Goal: Task Accomplishment & Management: Use online tool/utility

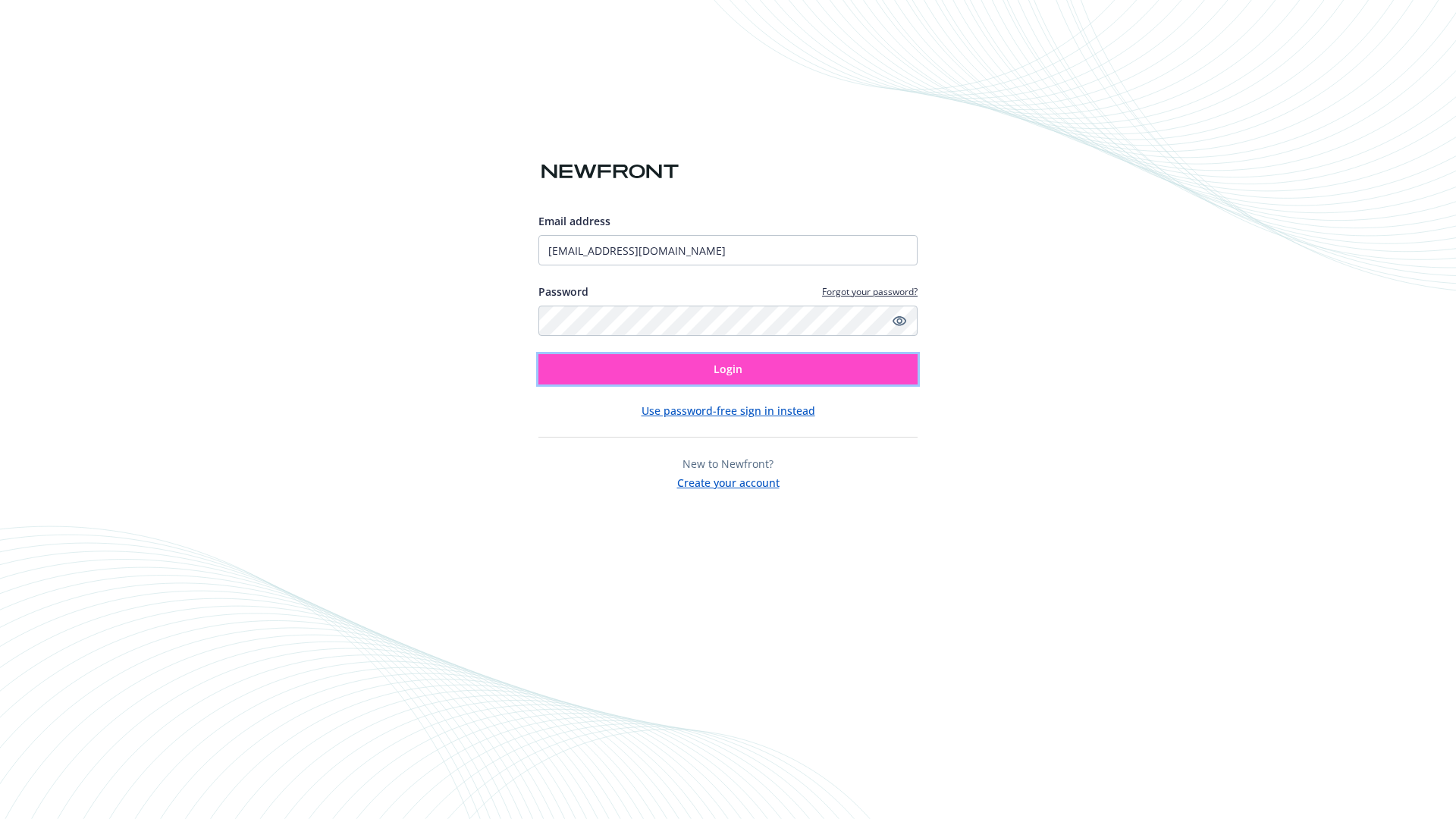
click at [728, 369] on span "Login" at bounding box center [728, 369] width 29 height 14
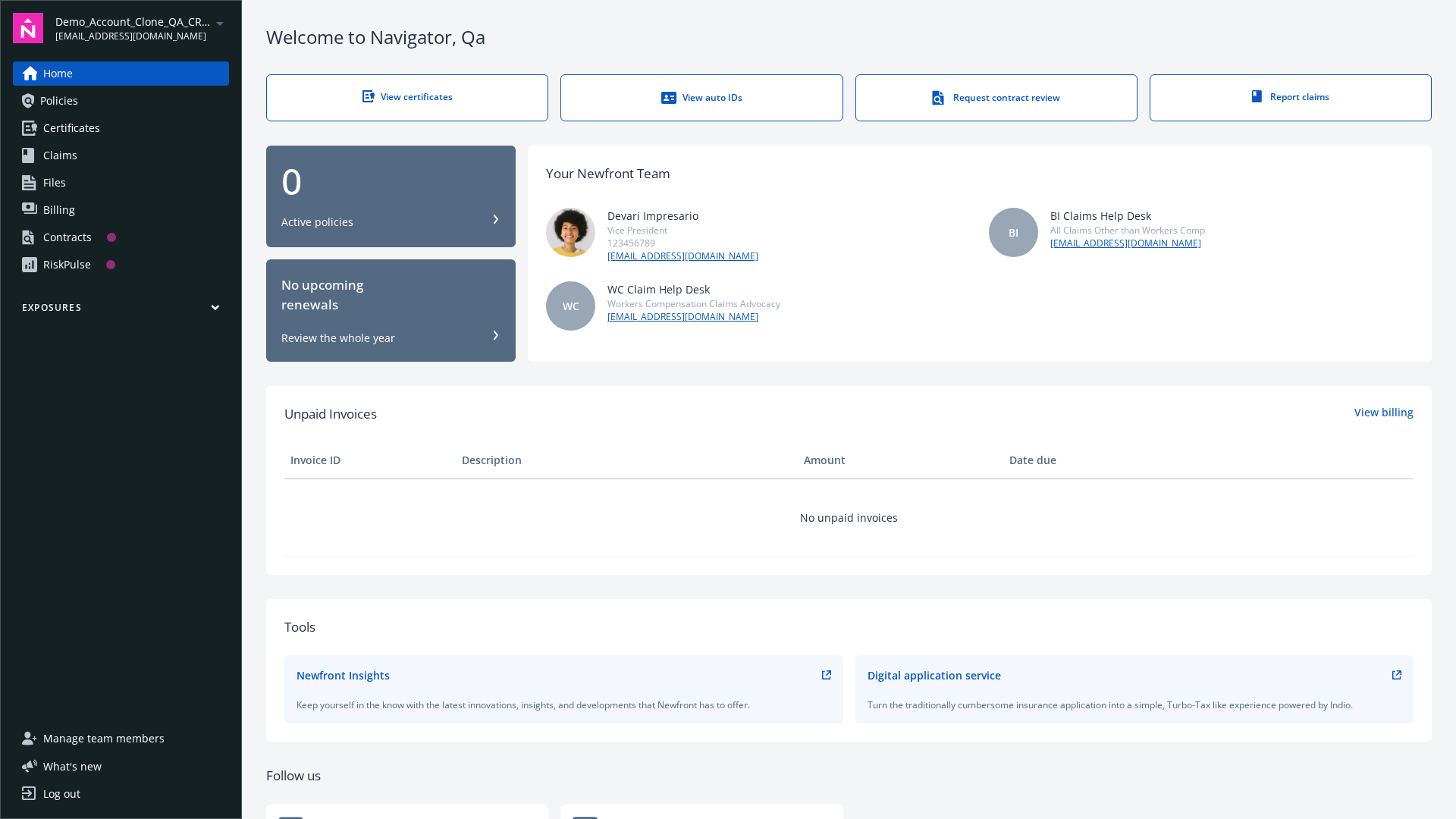
click at [142, 28] on span "Demo_Account_Clone_QA_CR_Tests_Prospect" at bounding box center [132, 22] width 155 height 16
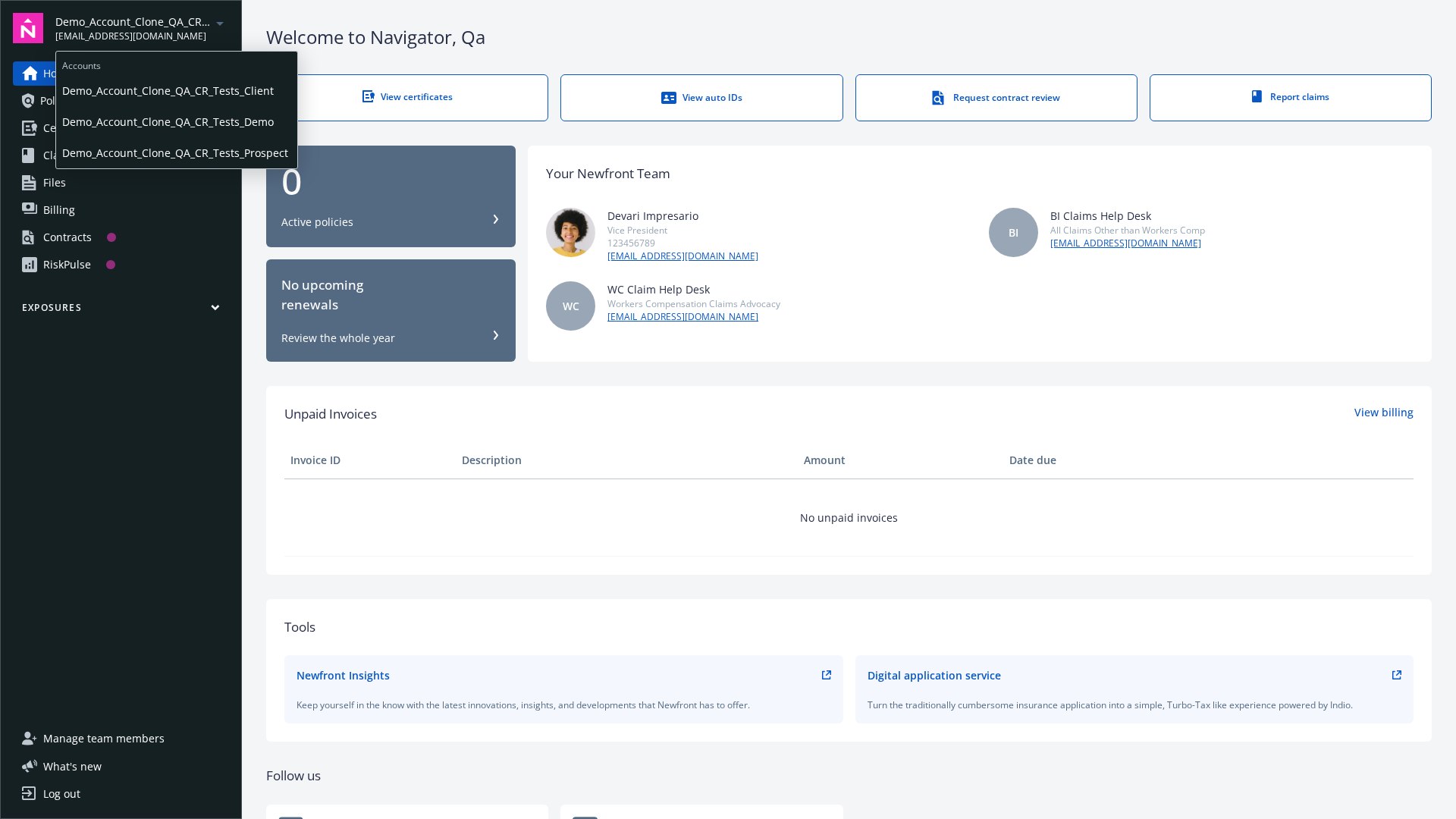
click at [175, 90] on span "Demo_Account_Clone_QA_CR_Tests_Client" at bounding box center [176, 90] width 229 height 31
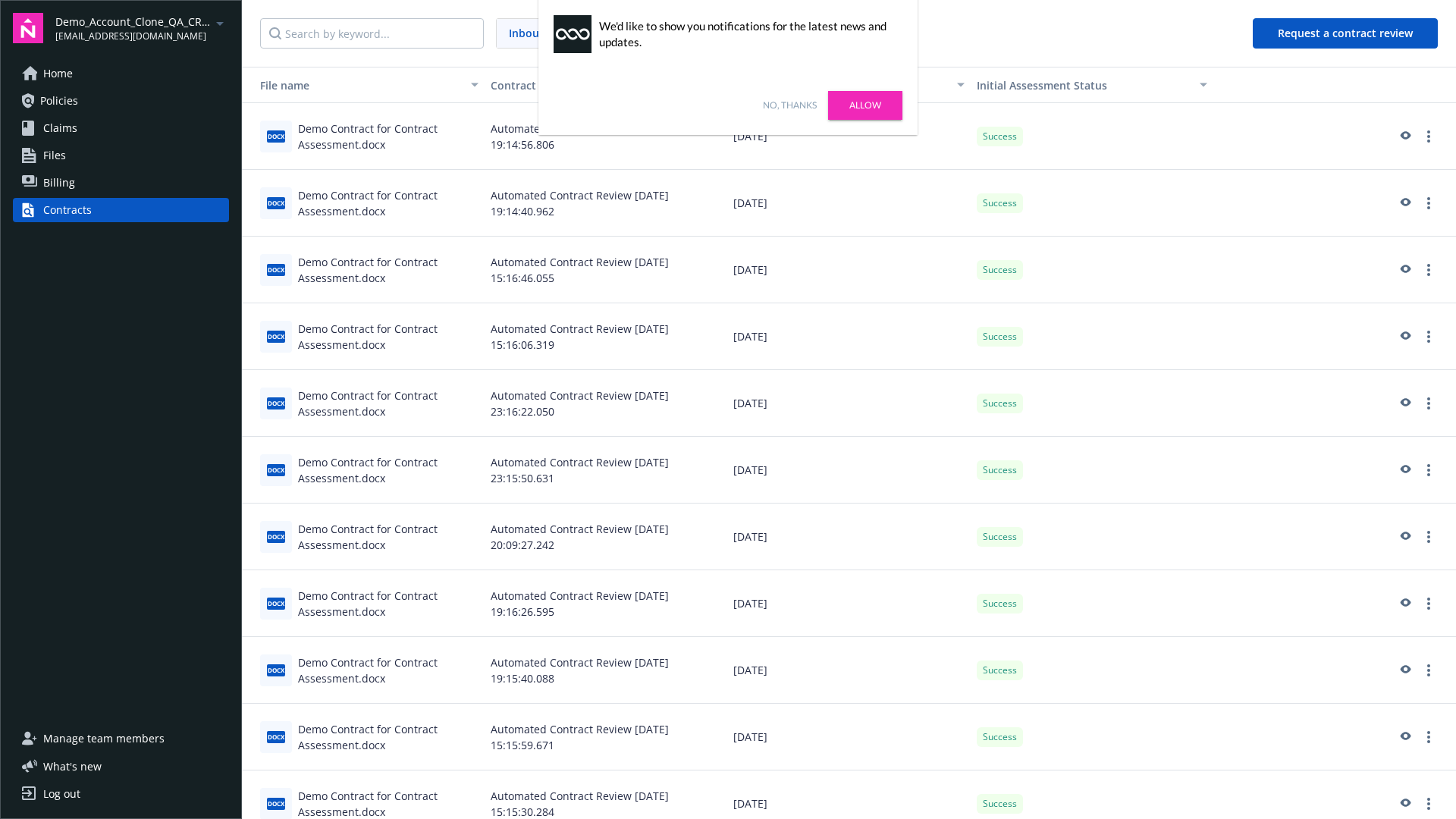
click at [789, 105] on link "No, thanks" at bounding box center [790, 105] width 54 height 14
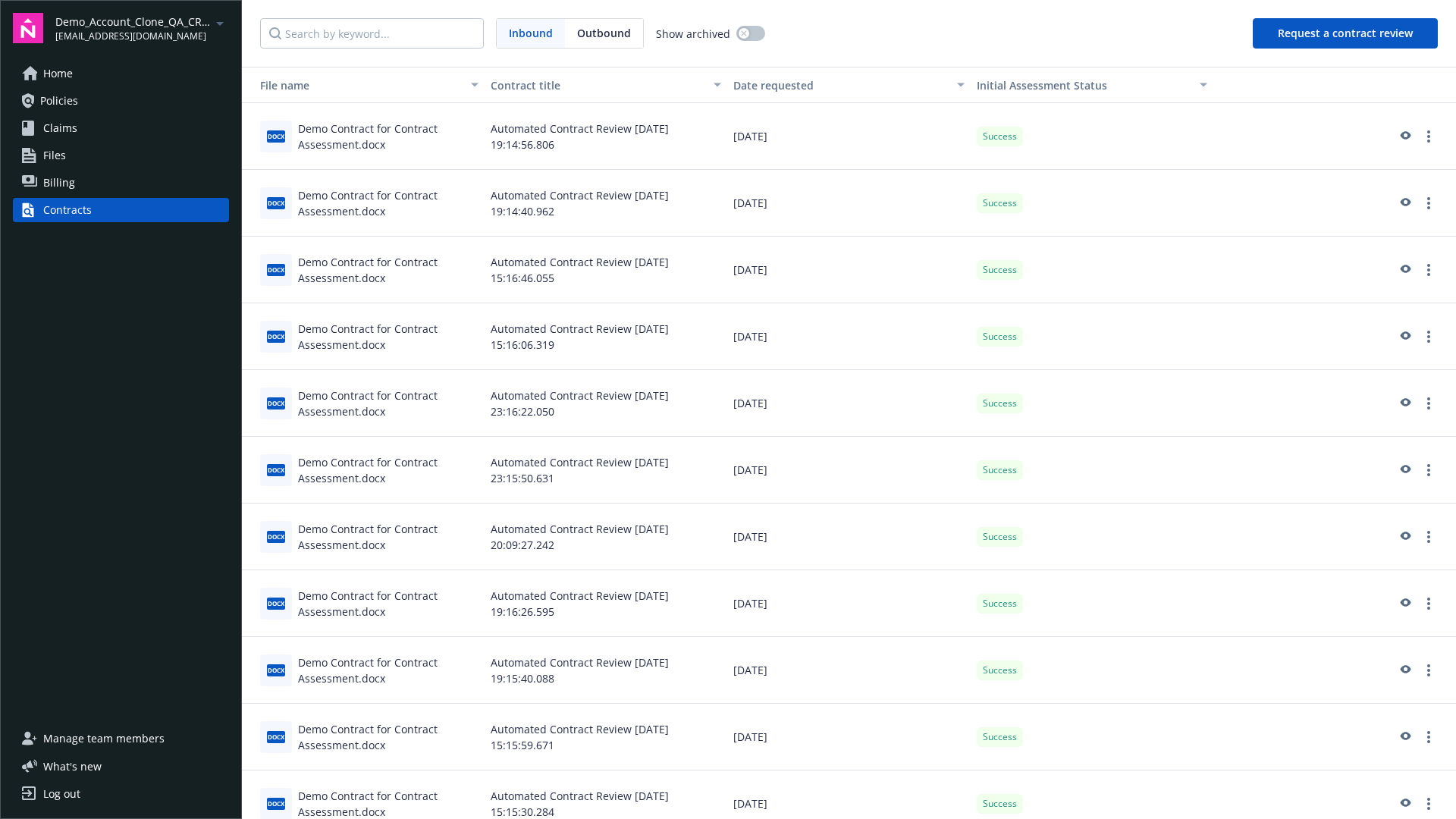
click at [1346, 33] on button "Request a contract review" at bounding box center [1345, 33] width 185 height 30
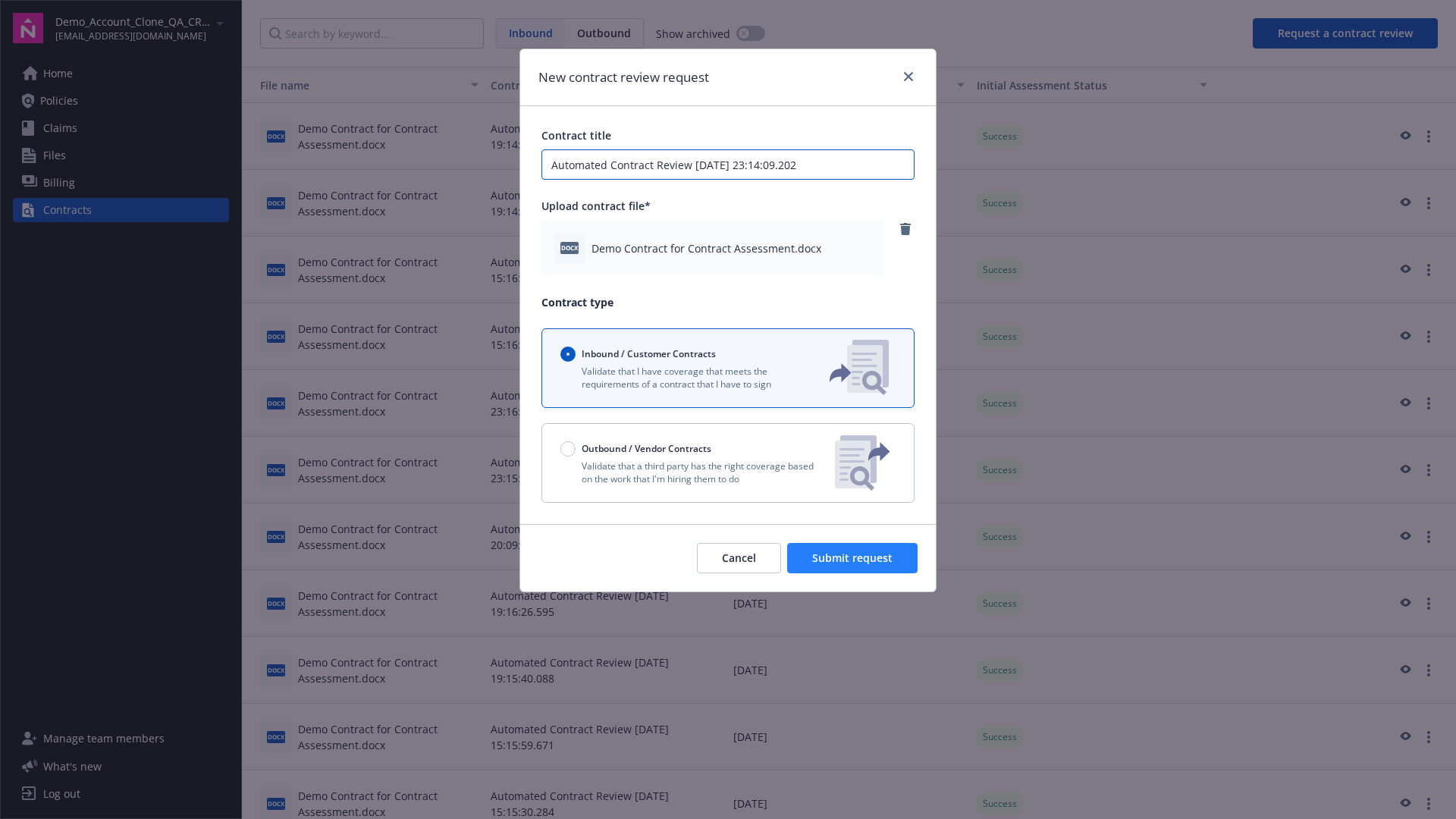
type input "Automated Contract Review 08-12-2025 23:14:09.202"
click at [853, 558] on span "Submit request" at bounding box center [852, 558] width 81 height 14
